Goal: Find specific page/section

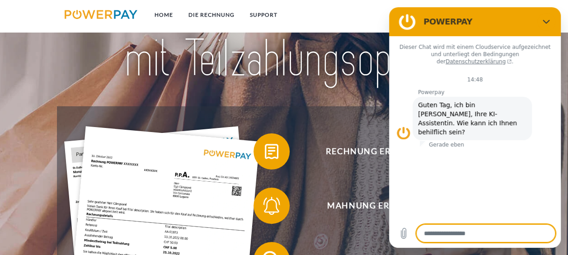
scroll to position [61, 0]
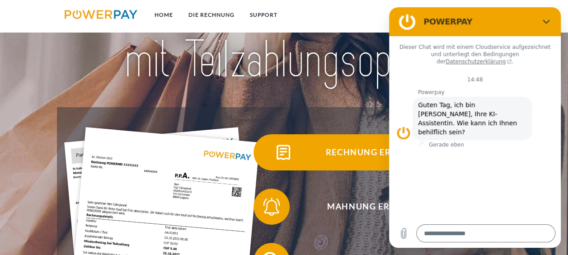
click at [345, 139] on span "Rechnung erhalten?" at bounding box center [377, 152] width 221 height 36
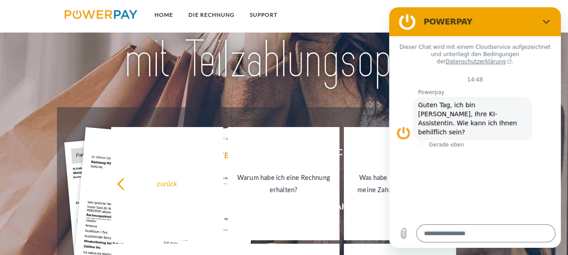
click at [403, 20] on figure at bounding box center [407, 22] width 18 height 18
click at [545, 17] on button "Schließen" at bounding box center [546, 22] width 18 height 18
type textarea "*"
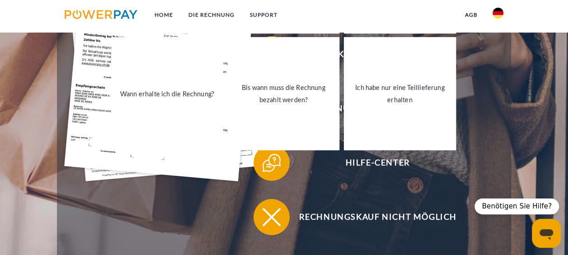
scroll to position [271, 0]
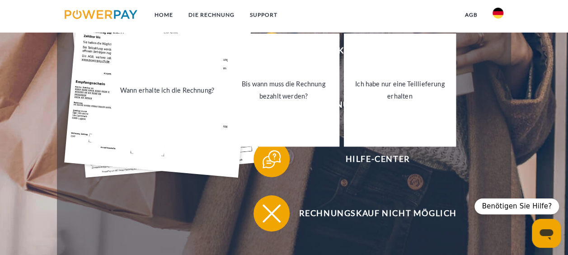
click at [195, 207] on div at bounding box center [162, 77] width 174 height 325
click at [561, 142] on header "Home DIE RECHNUNG SUPPORT" at bounding box center [284, 22] width 568 height 587
click at [554, 127] on header "Home DIE RECHNUNG SUPPORT" at bounding box center [284, 22] width 568 height 587
click at [164, 14] on link "Home" at bounding box center [164, 15] width 34 height 16
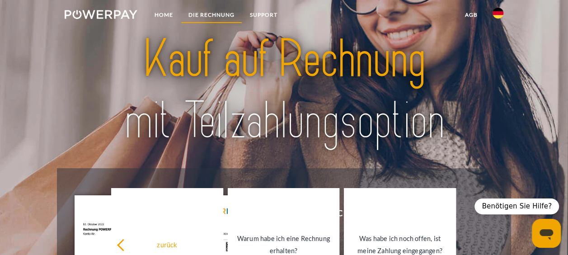
click at [210, 10] on link "DIE RECHNUNG" at bounding box center [211, 15] width 61 height 16
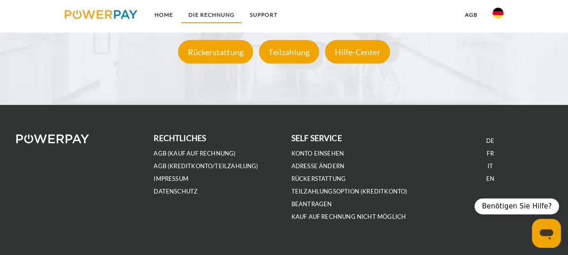
scroll to position [1680, 0]
